Goal: Task Accomplishment & Management: Complete application form

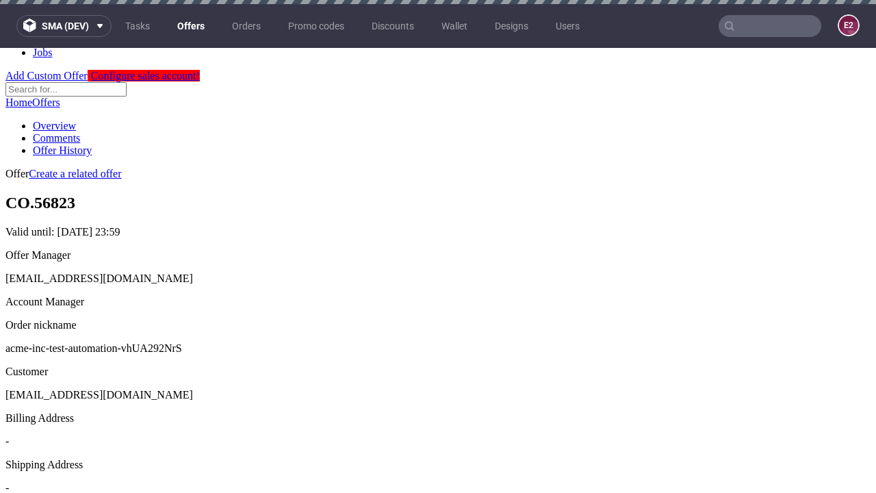
scroll to position [4, 0]
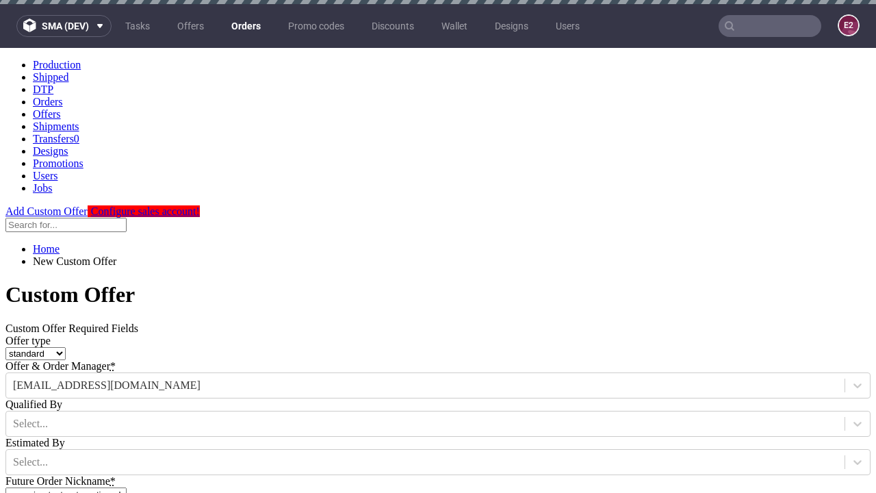
type input "acme-inc-test-automation-vhUA292NrS"
type input "2025-10-02"
type input "e2e-user-Y8GHicAtcS@test.com"
select select "gb"
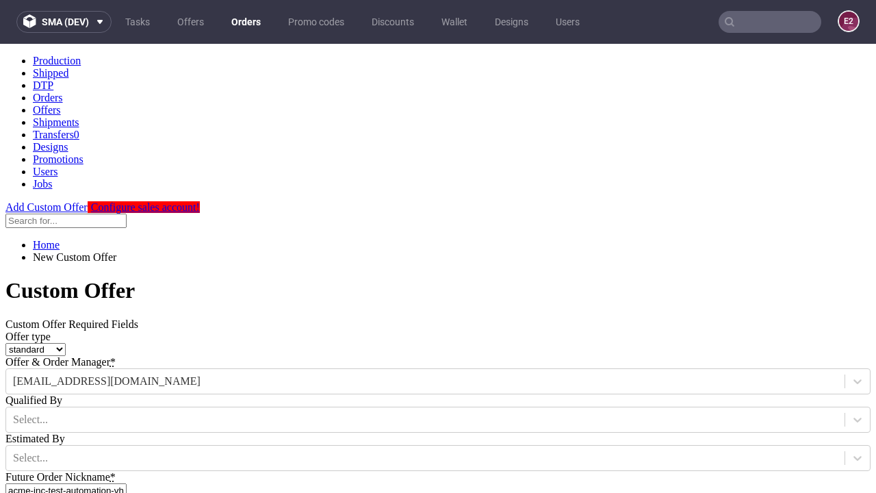
scroll to position [8, 0]
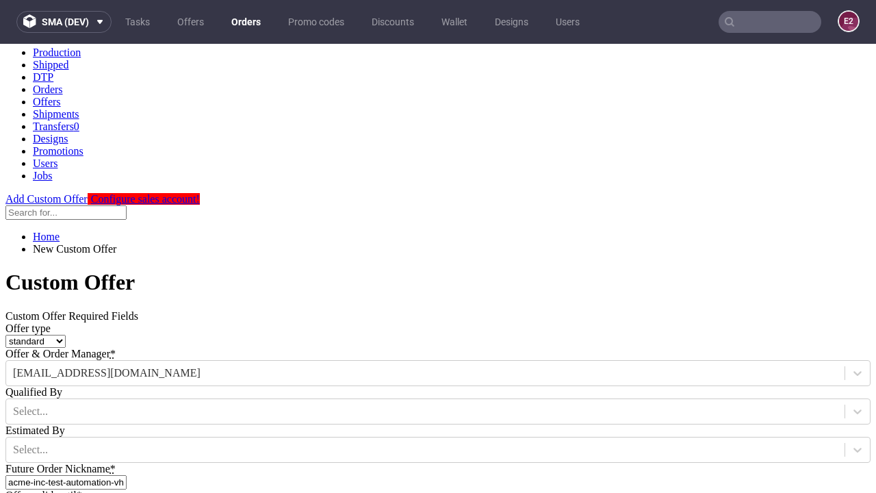
type input "e2e-user-Y8GHicAtcS@test.com"
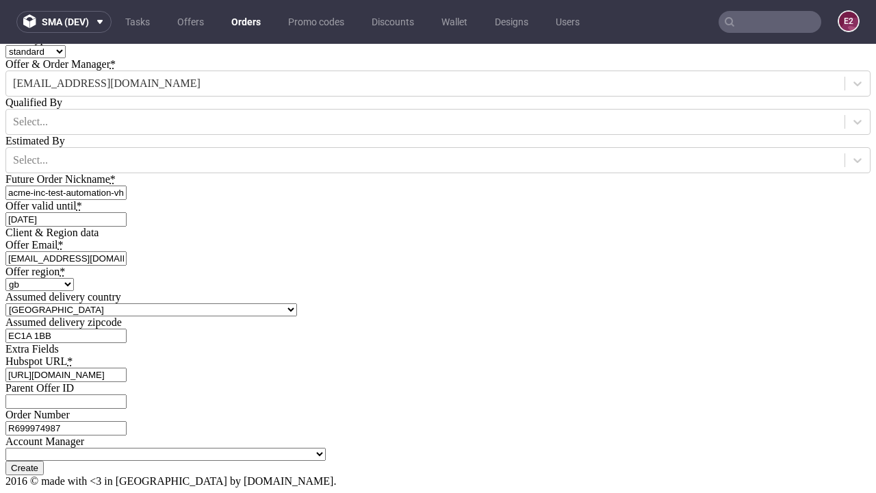
type input "https://app-eu1.hubspot.com/contacts/139493128/record/0-3/7600435676"
click at [44, 460] on input "Create" at bounding box center [24, 467] width 38 height 14
type input "Please wait..."
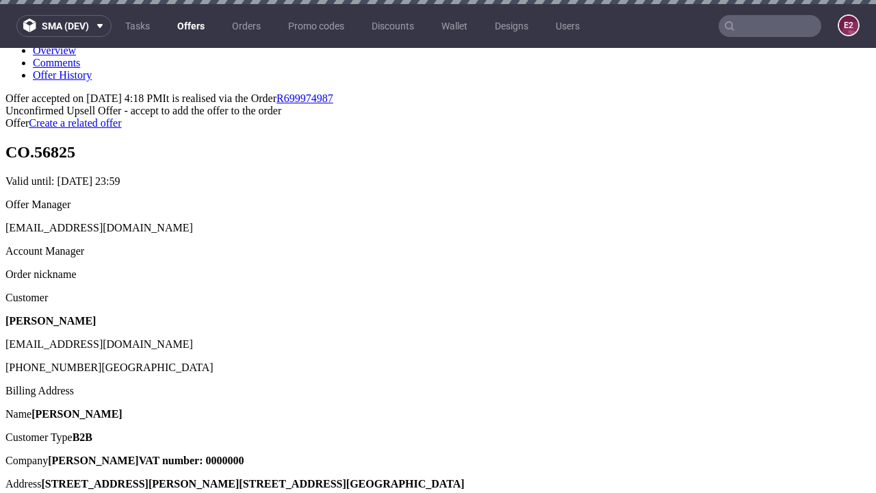
scroll to position [4, 0]
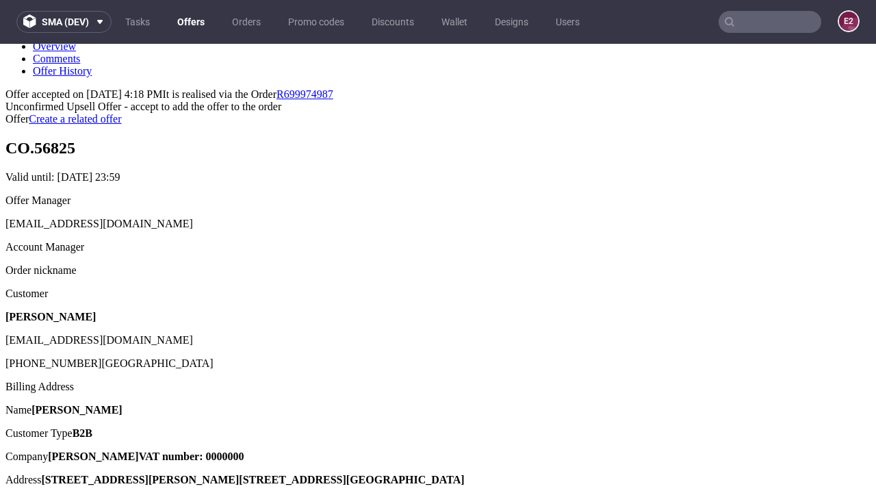
type input "In progress..."
